Goal: Information Seeking & Learning: Learn about a topic

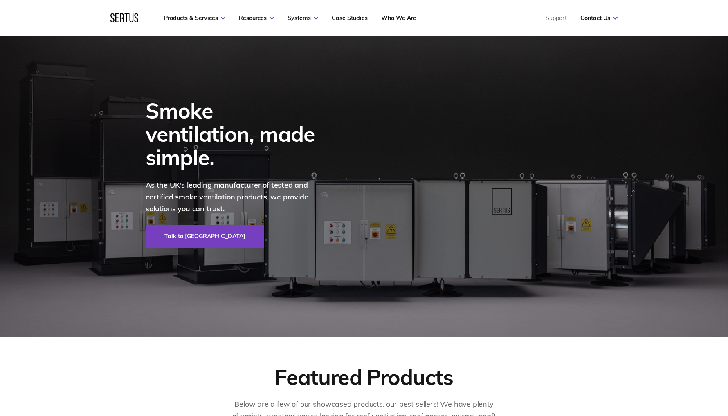
scroll to position [33, 0]
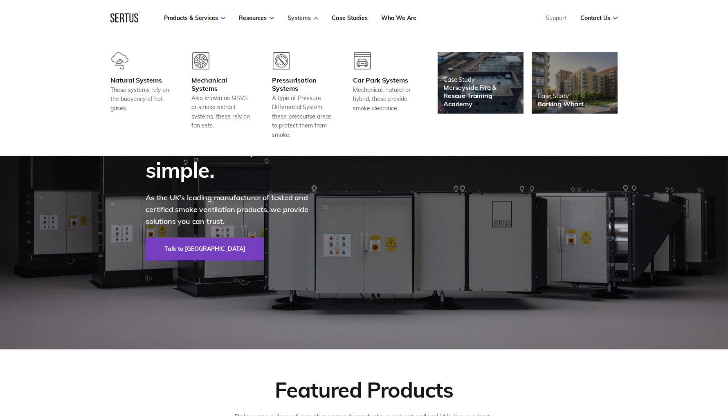
click at [298, 16] on link "Systems" at bounding box center [303, 17] width 31 height 7
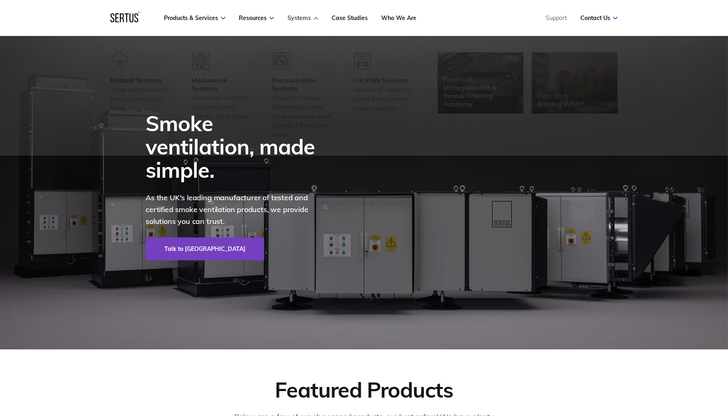
click at [314, 17] on icon at bounding box center [316, 18] width 4 height 3
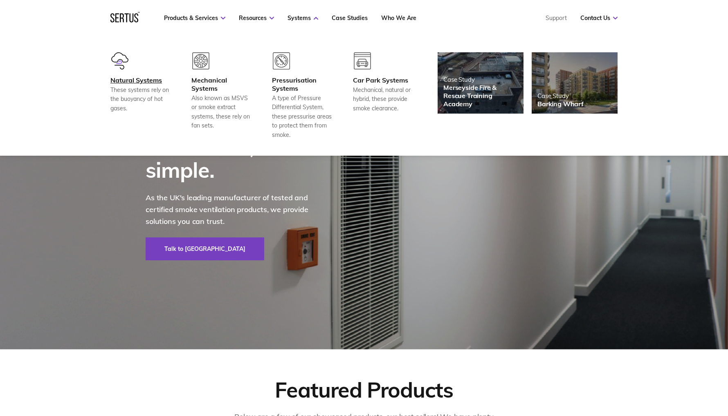
click at [125, 74] on div at bounding box center [140, 64] width 61 height 24
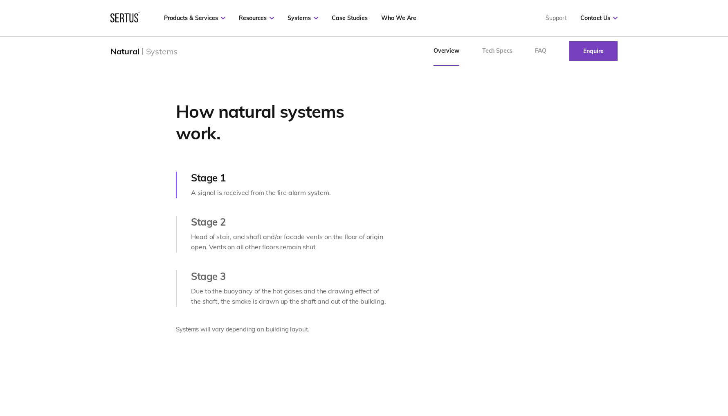
scroll to position [344, 0]
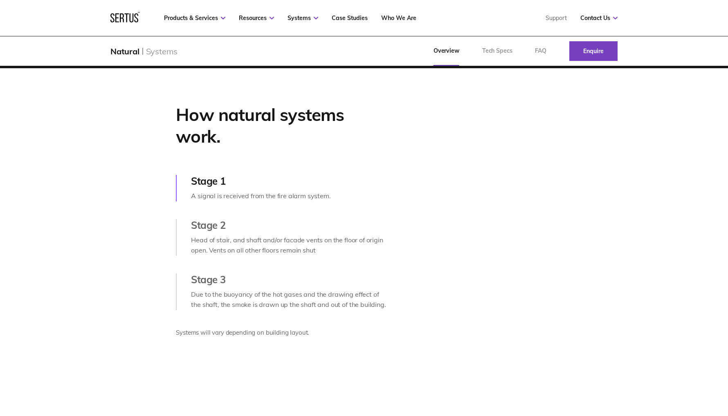
click at [110, 131] on div "How natural systems work. Stage 1 A signal is received from the fire alarm syst…" at bounding box center [232, 226] width 311 height 244
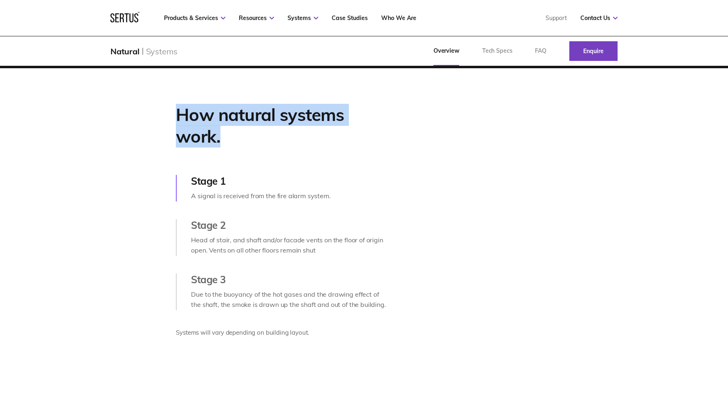
drag, startPoint x: 179, startPoint y: 124, endPoint x: 239, endPoint y: 151, distance: 66.2
click at [239, 147] on div "How natural systems work." at bounding box center [282, 125] width 213 height 43
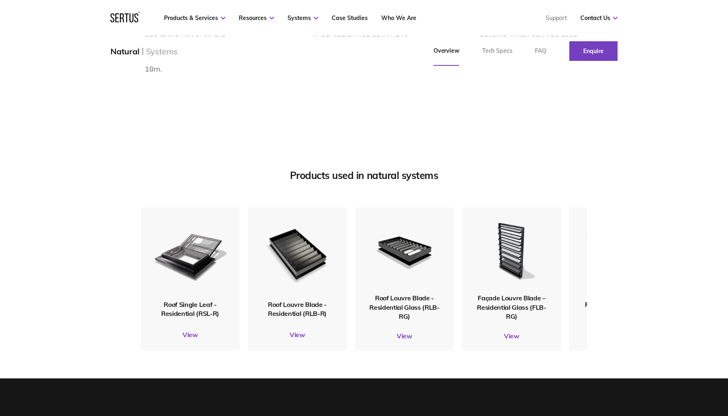
scroll to position [923, 0]
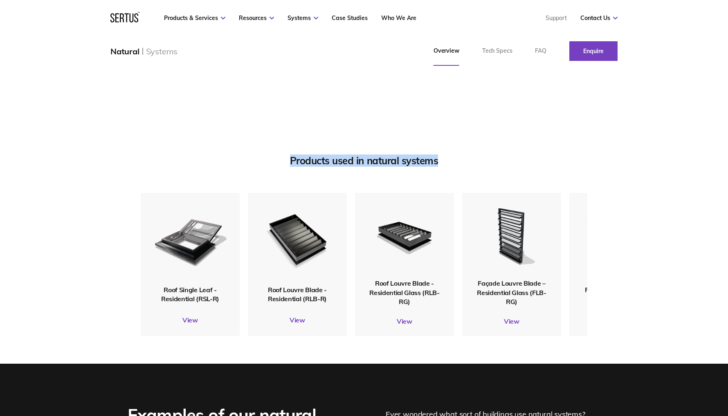
drag, startPoint x: 291, startPoint y: 180, endPoint x: 450, endPoint y: 178, distance: 159.1
click at [450, 167] on div "Products used in natural systems" at bounding box center [364, 161] width 447 height 12
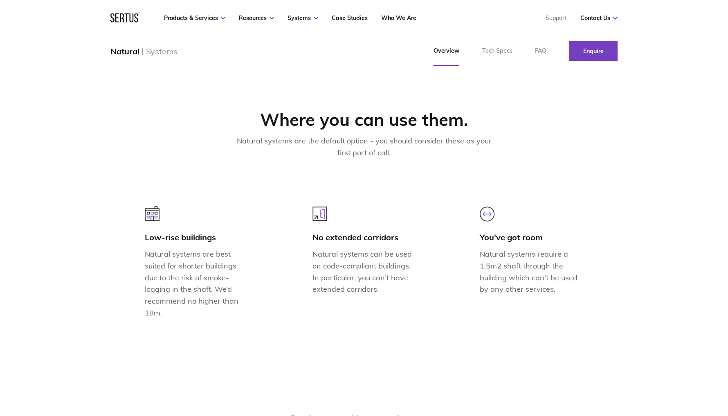
scroll to position [663, 0]
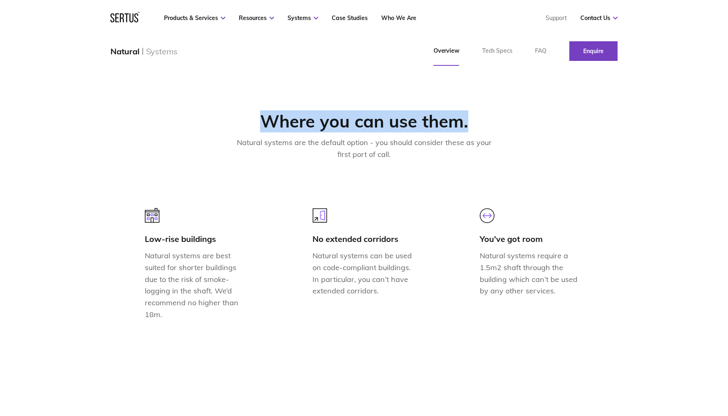
drag, startPoint x: 264, startPoint y: 142, endPoint x: 469, endPoint y: 142, distance: 205.7
click at [469, 133] on div "Where you can use them." at bounding box center [364, 122] width 447 height 22
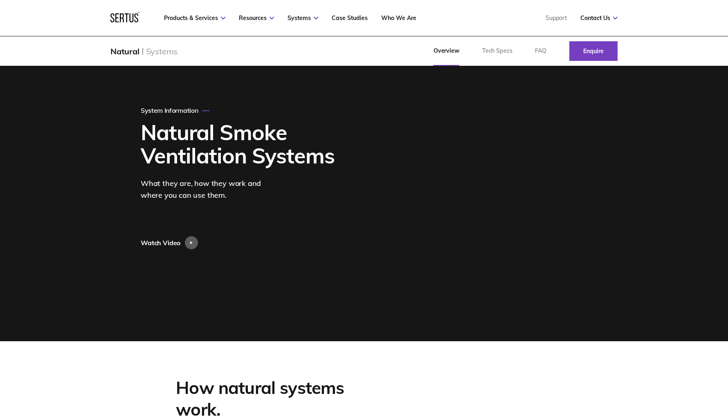
scroll to position [0, 0]
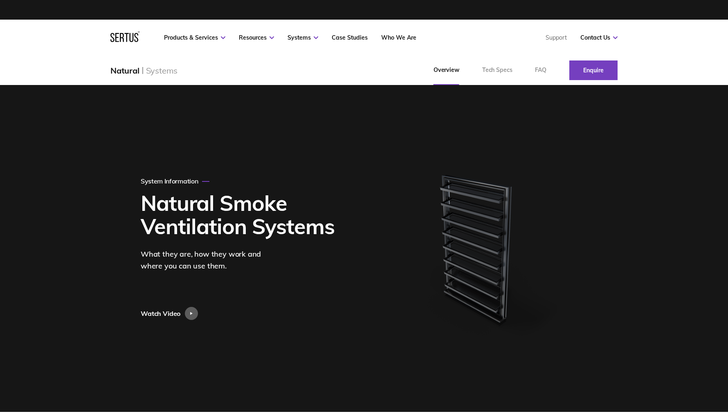
click at [122, 38] on icon at bounding box center [122, 37] width 4 height 9
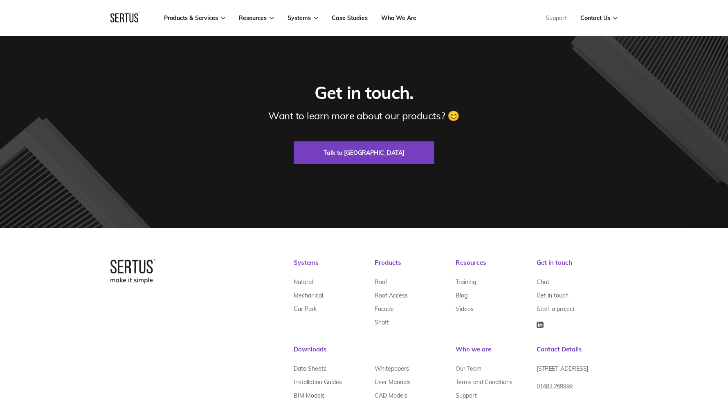
scroll to position [2451, 0]
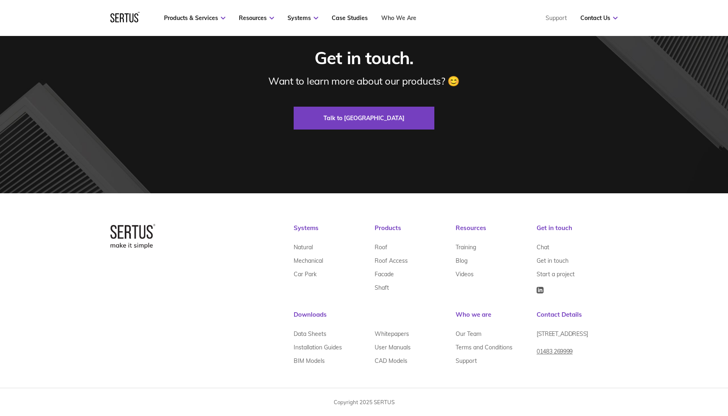
click at [391, 14] on link "Who We Are" at bounding box center [398, 17] width 35 height 7
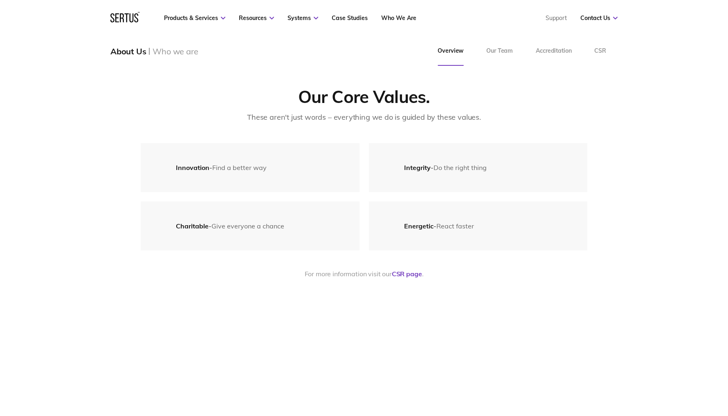
scroll to position [1441, 0]
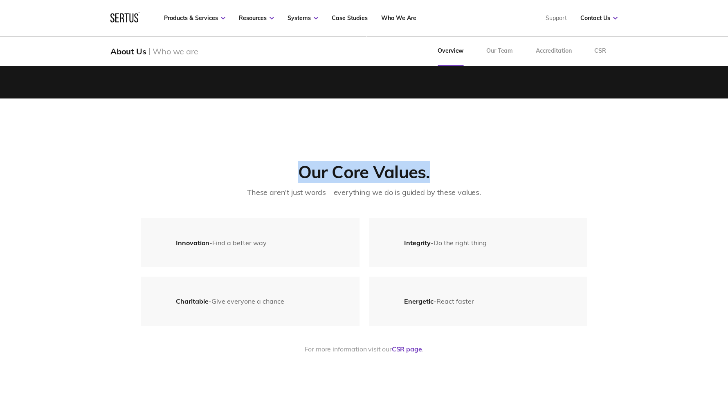
drag, startPoint x: 304, startPoint y: 161, endPoint x: 437, endPoint y: 159, distance: 133.3
click at [437, 162] on div "Our Core Values." at bounding box center [364, 173] width 447 height 22
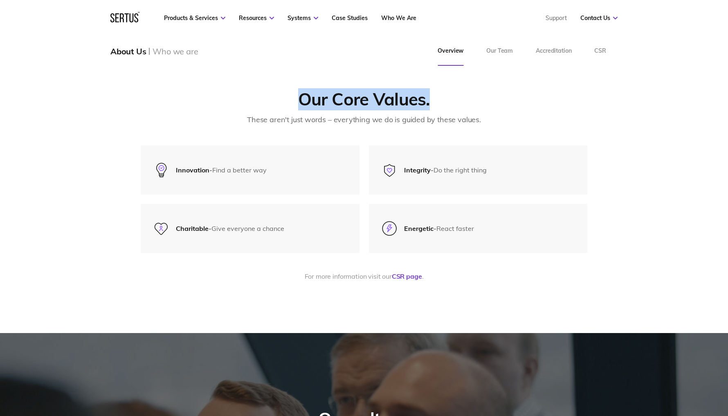
scroll to position [1529, 0]
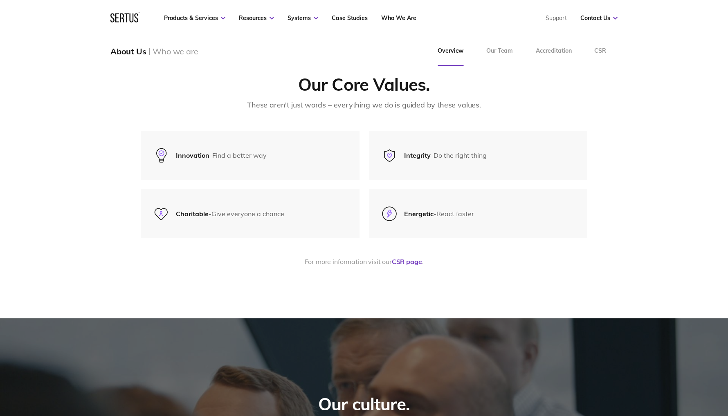
drag, startPoint x: 350, startPoint y: 109, endPoint x: 327, endPoint y: 90, distance: 30.0
click at [350, 108] on div "Our Core Values. These aren't just words – everything we do is guided by these …" at bounding box center [363, 170] width 479 height 193
drag, startPoint x: 303, startPoint y: 74, endPoint x: 422, endPoint y: 72, distance: 119.4
click at [422, 74] on div "Our Core Values." at bounding box center [364, 85] width 447 height 22
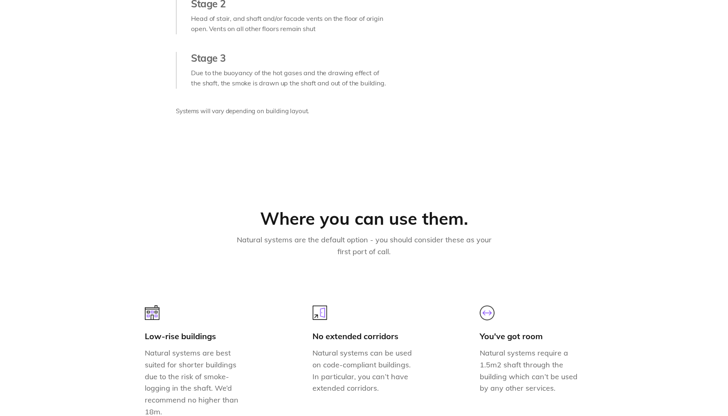
scroll to position [575, 0]
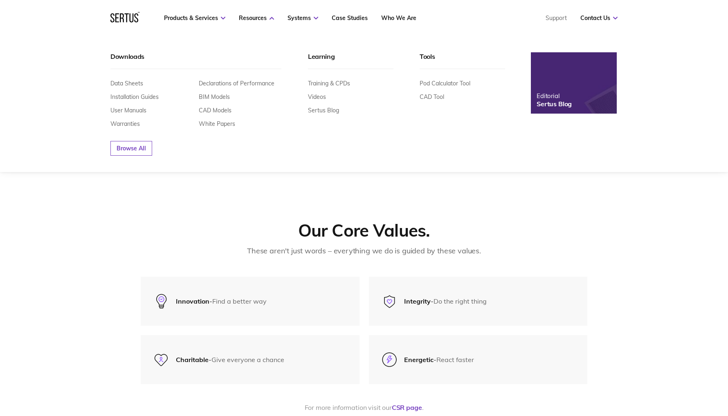
click at [565, 96] on div "Editorial" at bounding box center [554, 96] width 35 height 8
